Goal: Task Accomplishment & Management: Manage account settings

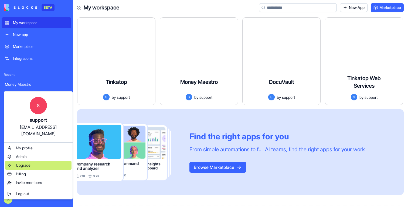
click at [26, 162] on span "Upgrade" at bounding box center [23, 164] width 15 height 5
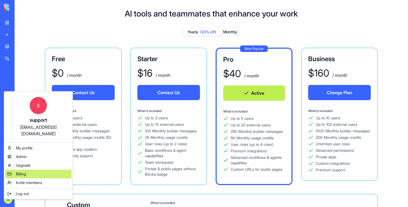
click at [25, 171] on span "Billing" at bounding box center [21, 173] width 10 height 5
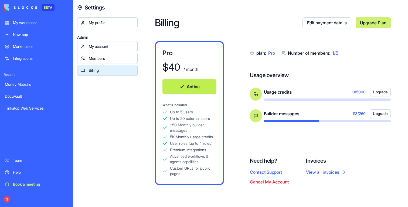
click at [100, 75] on link "Billing" at bounding box center [107, 70] width 60 height 11
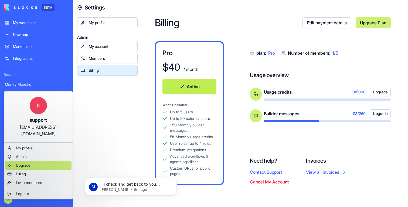
click at [21, 162] on span "Upgrade" at bounding box center [23, 164] width 15 height 5
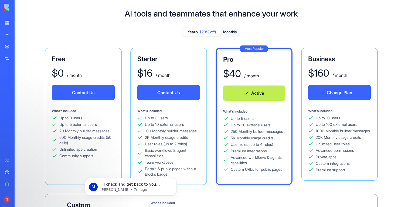
click at [4, 196] on div "S" at bounding box center [4, 199] width 0 height 6
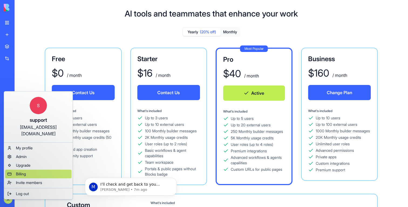
click at [15, 171] on div "Billing" at bounding box center [38, 173] width 66 height 9
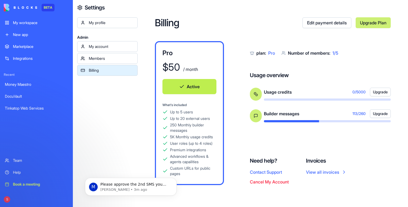
click at [3, 199] on div "S" at bounding box center [37, 198] width 70 height 15
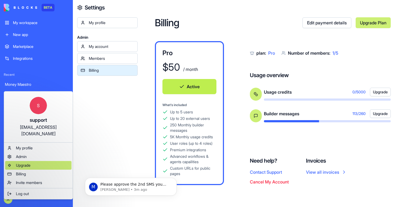
click at [26, 162] on span "Upgrade" at bounding box center [23, 164] width 15 height 5
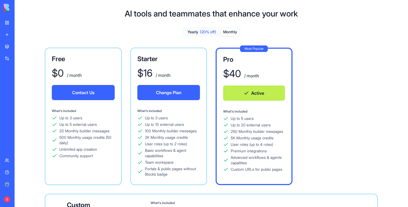
click at [232, 31] on button "Monthly" at bounding box center [230, 32] width 19 height 8
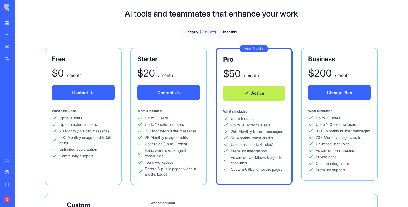
click at [211, 34] on span "(20% off)" at bounding box center [208, 31] width 16 height 5
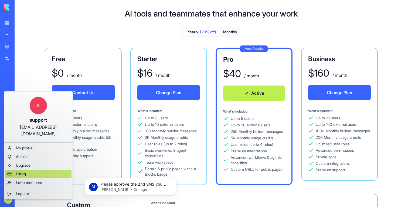
click at [14, 169] on div "Billing" at bounding box center [38, 173] width 66 height 9
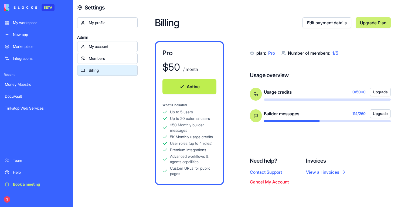
click at [16, 184] on div "Book a meeting" at bounding box center [40, 183] width 55 height 5
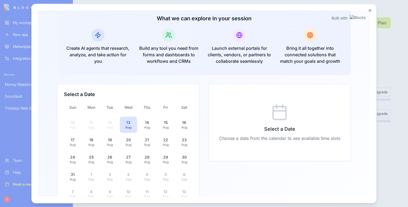
scroll to position [106, 0]
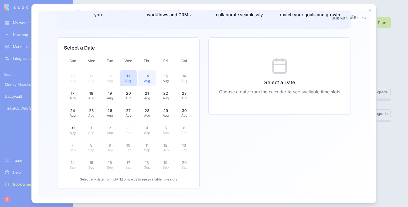
click at [150, 79] on div "Aug" at bounding box center [146, 80] width 11 height 4
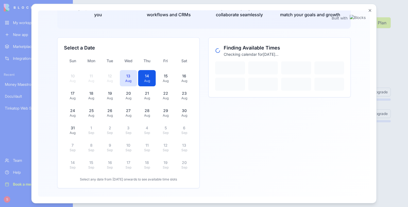
click at [398, 86] on div at bounding box center [204, 103] width 408 height 207
